Goal: Navigation & Orientation: Understand site structure

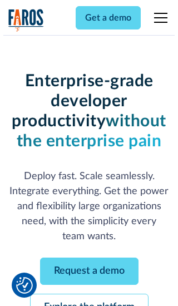
scroll to position [118, 0]
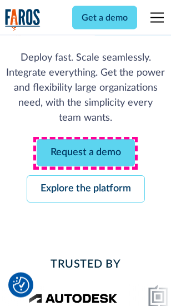
click at [86, 154] on link "Request a demo" at bounding box center [86, 153] width 98 height 27
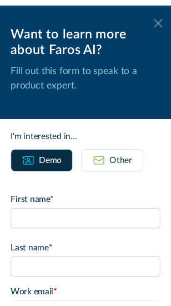
scroll to position [0, 0]
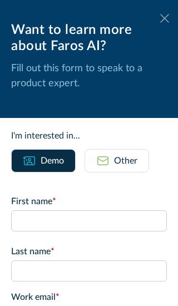
click at [160, 18] on icon at bounding box center [164, 18] width 9 height 8
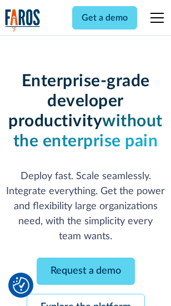
scroll to position [154, 0]
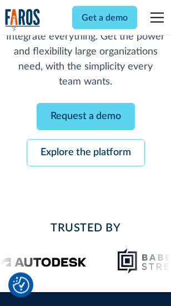
click at [86, 154] on link "Explore the platform" at bounding box center [86, 153] width 118 height 27
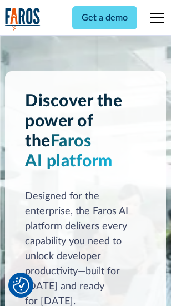
scroll to position [8473, 0]
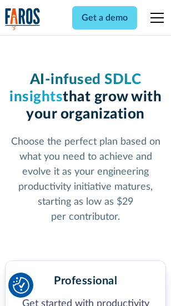
scroll to position [1763, 0]
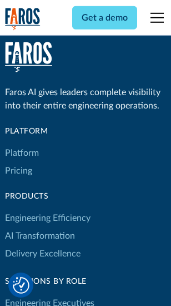
click at [22, 153] on link "Platform" at bounding box center [22, 153] width 34 height 18
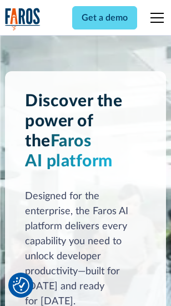
scroll to position [8830, 0]
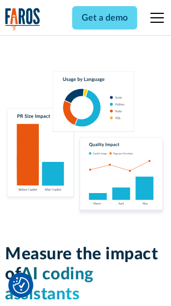
scroll to position [6944, 0]
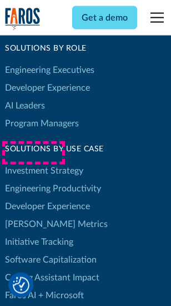
click at [33, 215] on link "[PERSON_NAME] Metrics" at bounding box center [56, 224] width 103 height 18
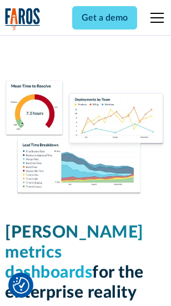
scroll to position [4925, 0]
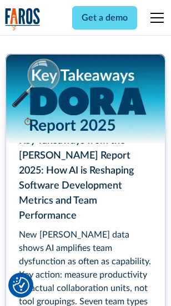
scroll to position [5093, 0]
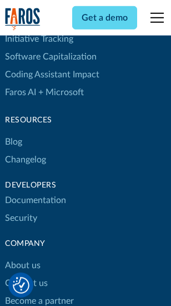
click at [26, 153] on link "Changelog" at bounding box center [25, 160] width 41 height 18
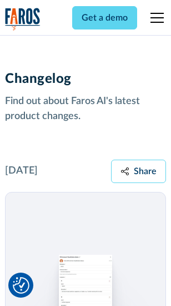
scroll to position [13640, 0]
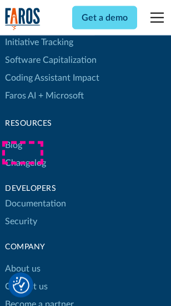
click at [22, 260] on link "About us" at bounding box center [23, 269] width 36 height 18
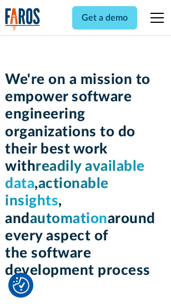
scroll to position [3847, 0]
